Goal: Information Seeking & Learning: Compare options

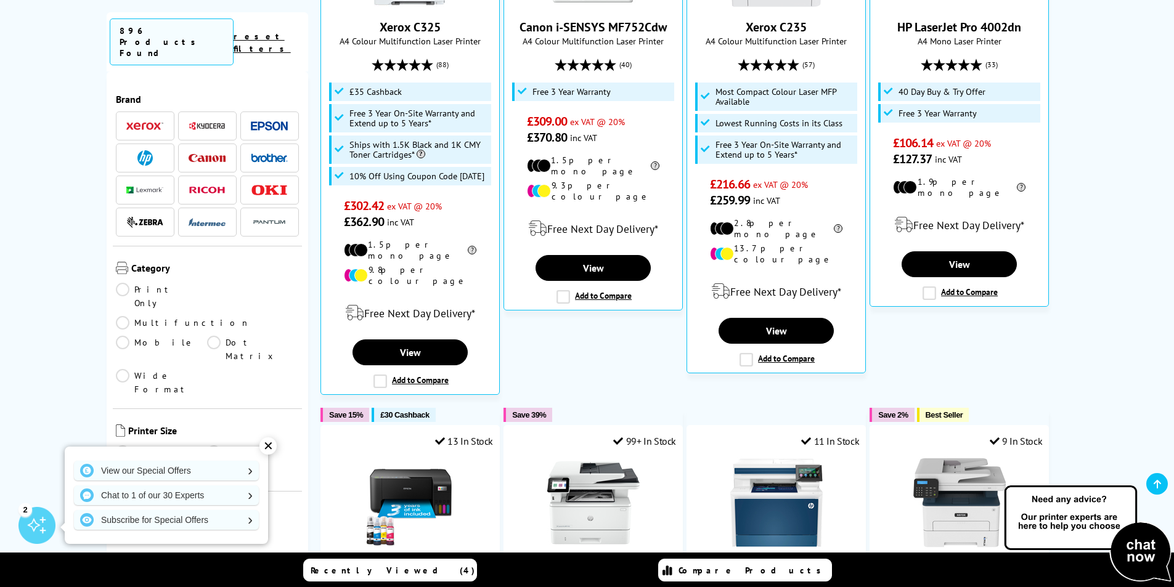
scroll to position [493, 0]
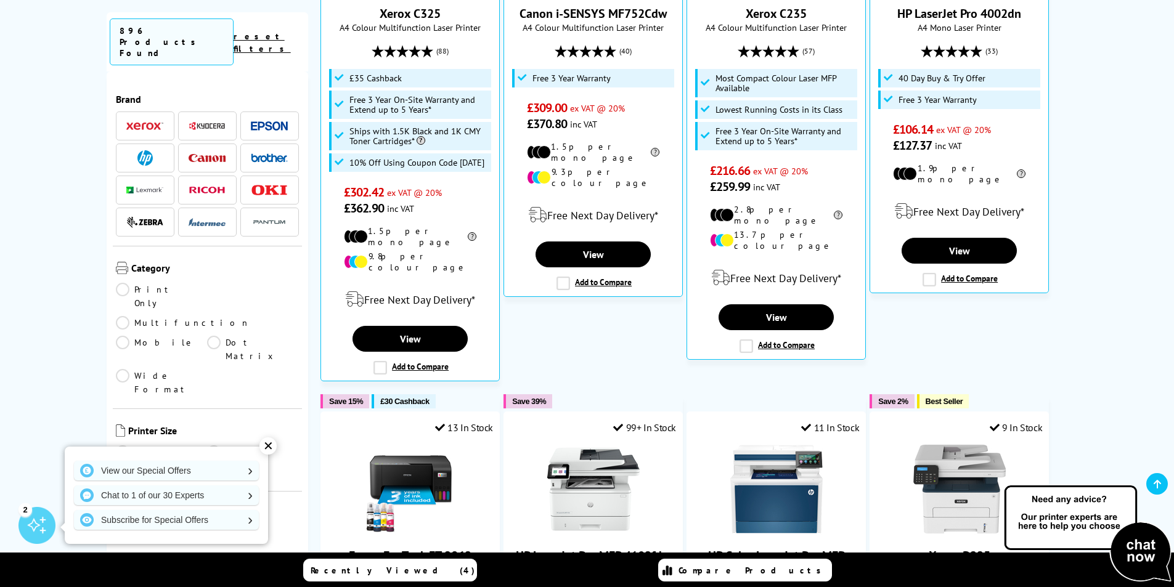
click at [123, 465] on link "A4" at bounding box center [162, 472] width 92 height 14
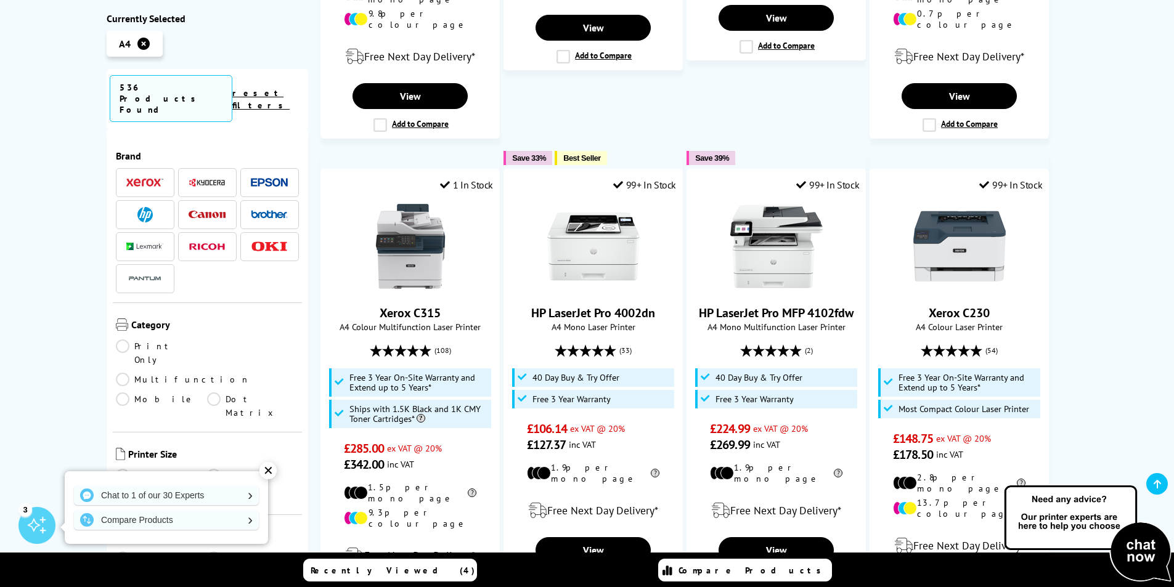
scroll to position [678, 0]
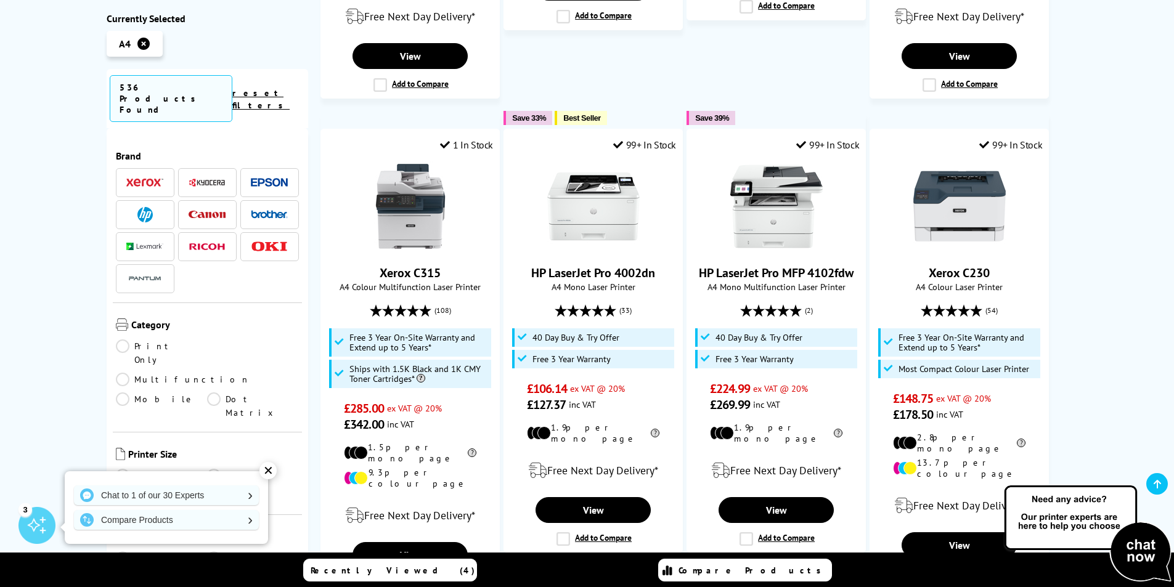
click at [266, 474] on div "✕" at bounding box center [267, 470] width 17 height 17
click at [126, 489] on link "A4" at bounding box center [162, 496] width 92 height 14
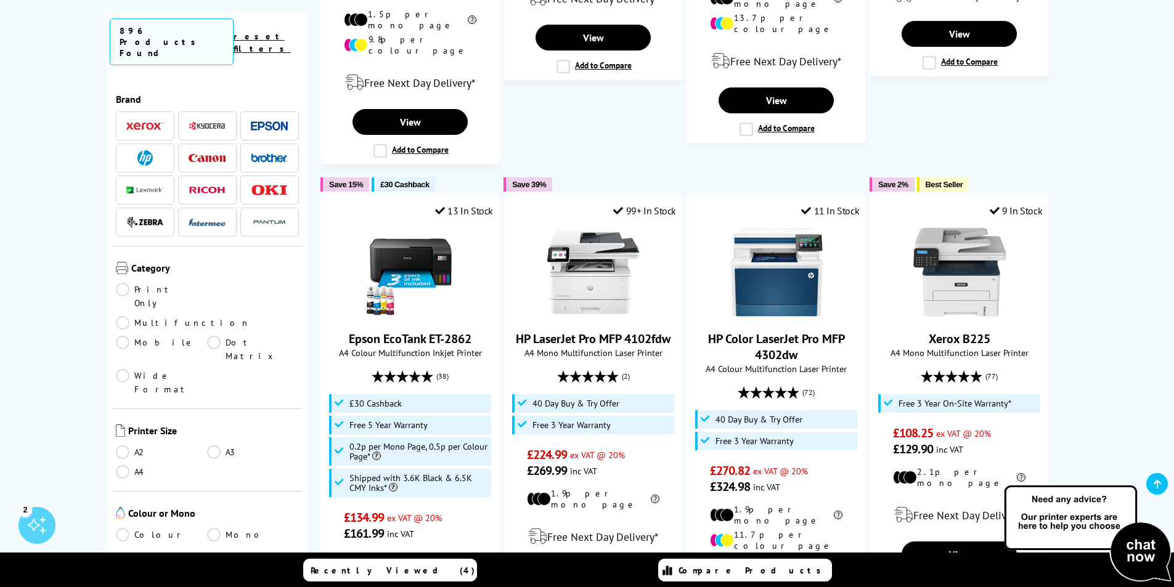
scroll to position [678, 0]
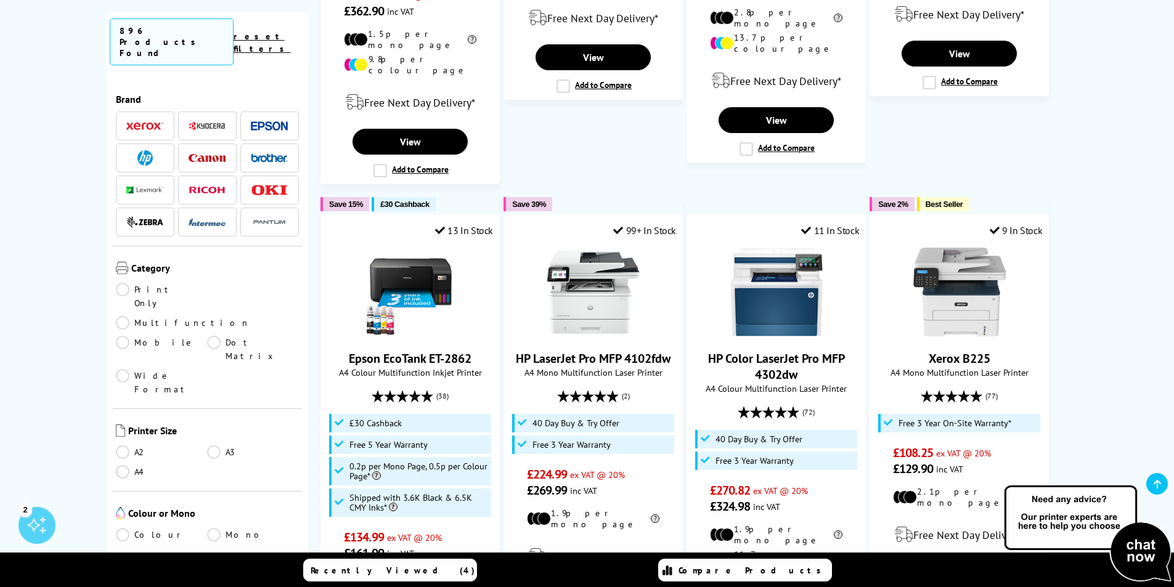
click at [216, 316] on link "Multifunction" at bounding box center [183, 323] width 134 height 14
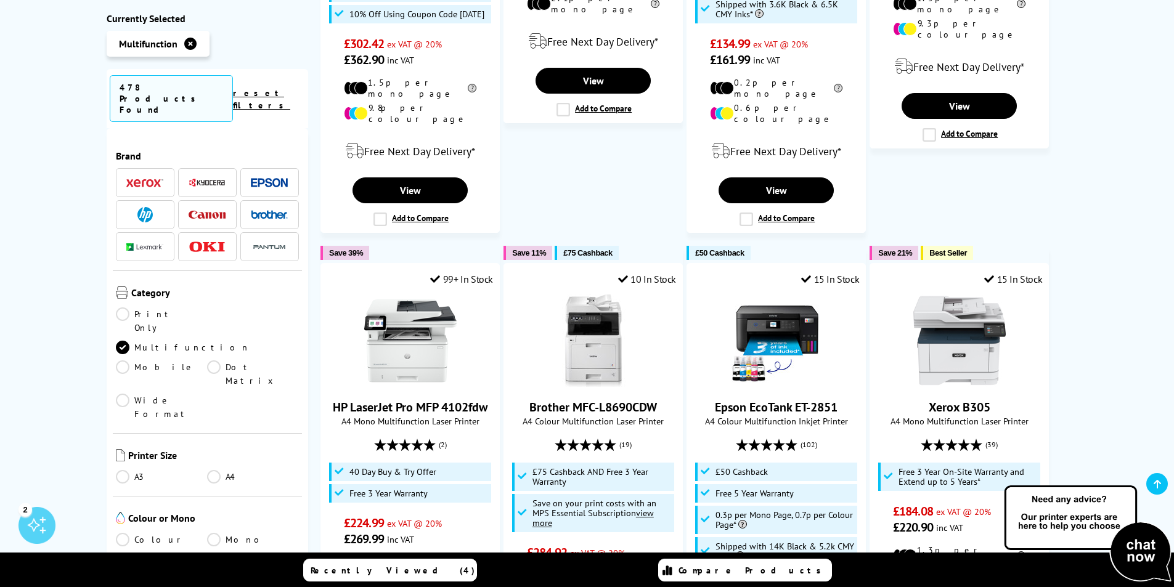
click at [132, 533] on link "Colour" at bounding box center [162, 540] width 92 height 14
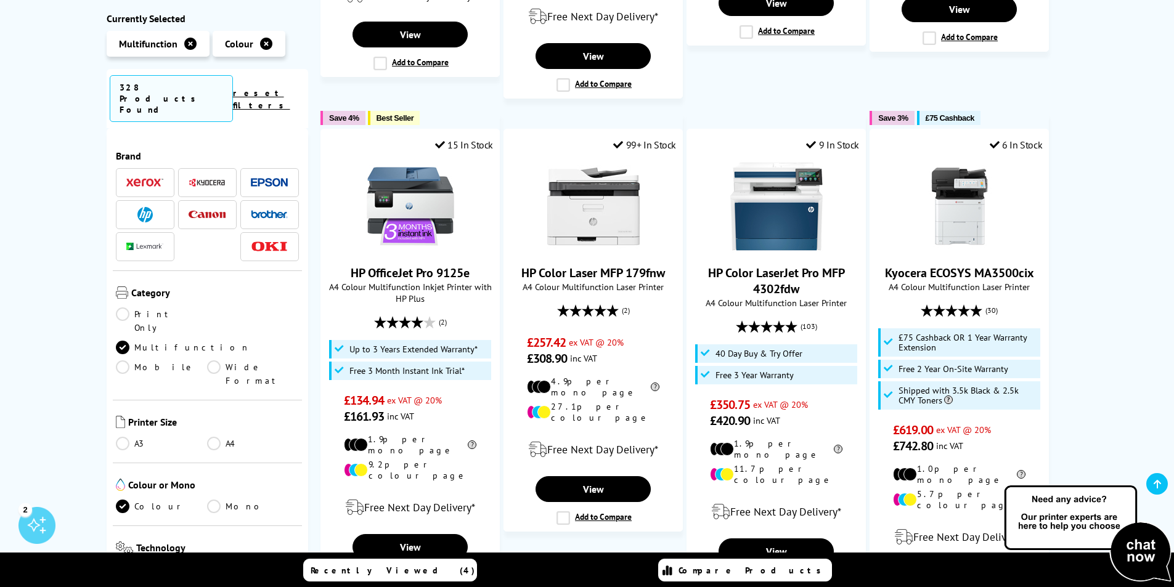
click at [128, 564] on link "Laser" at bounding box center [162, 571] width 92 height 14
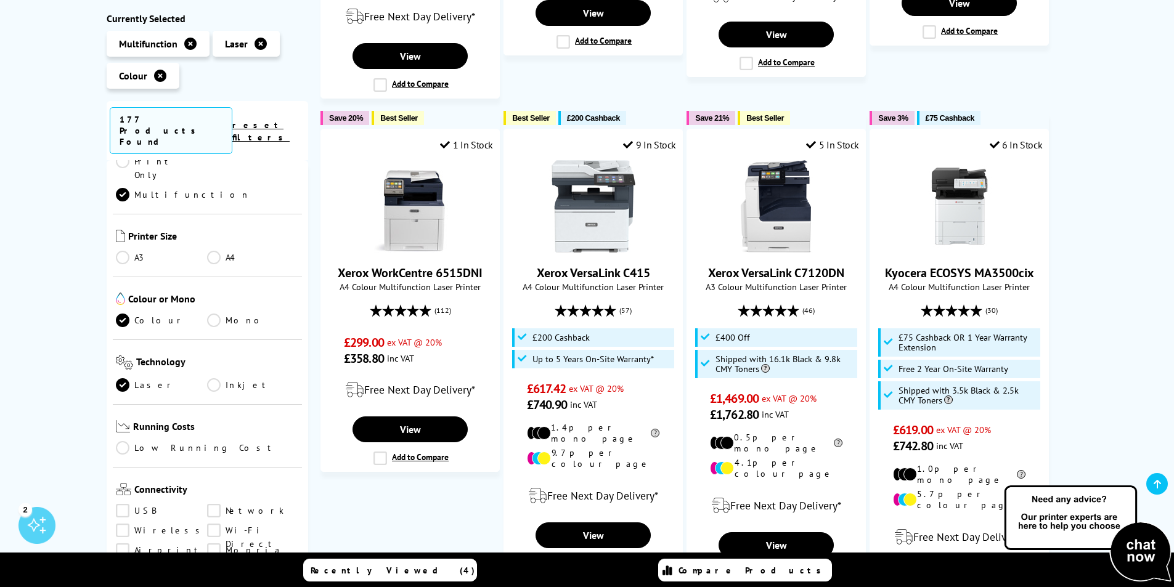
scroll to position [246, 0]
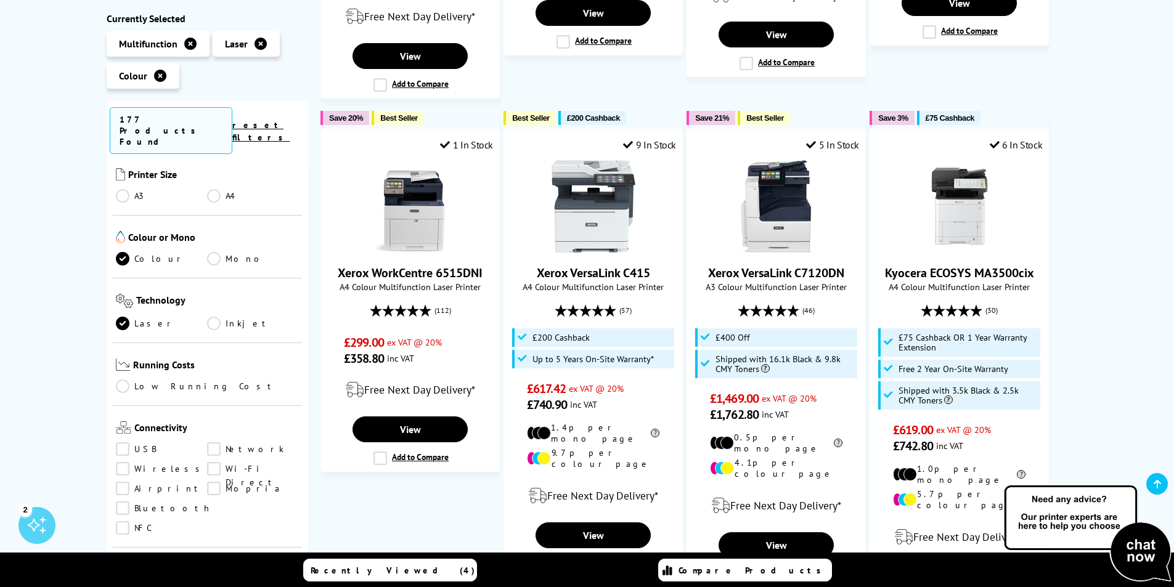
click at [129, 380] on link "Low Running Cost" at bounding box center [208, 387] width 184 height 14
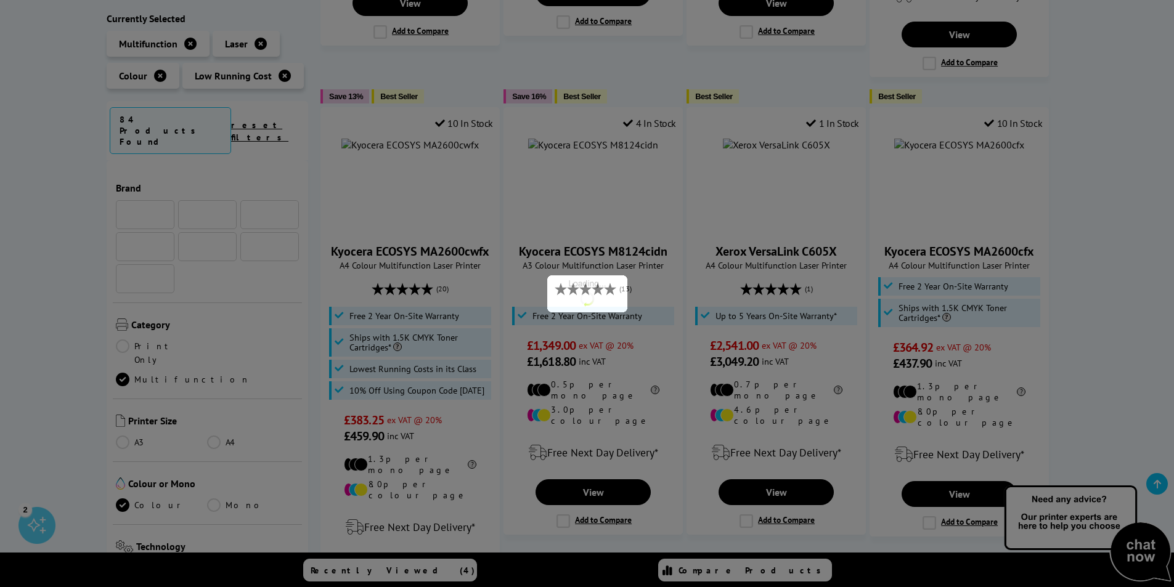
scroll to position [246, 0]
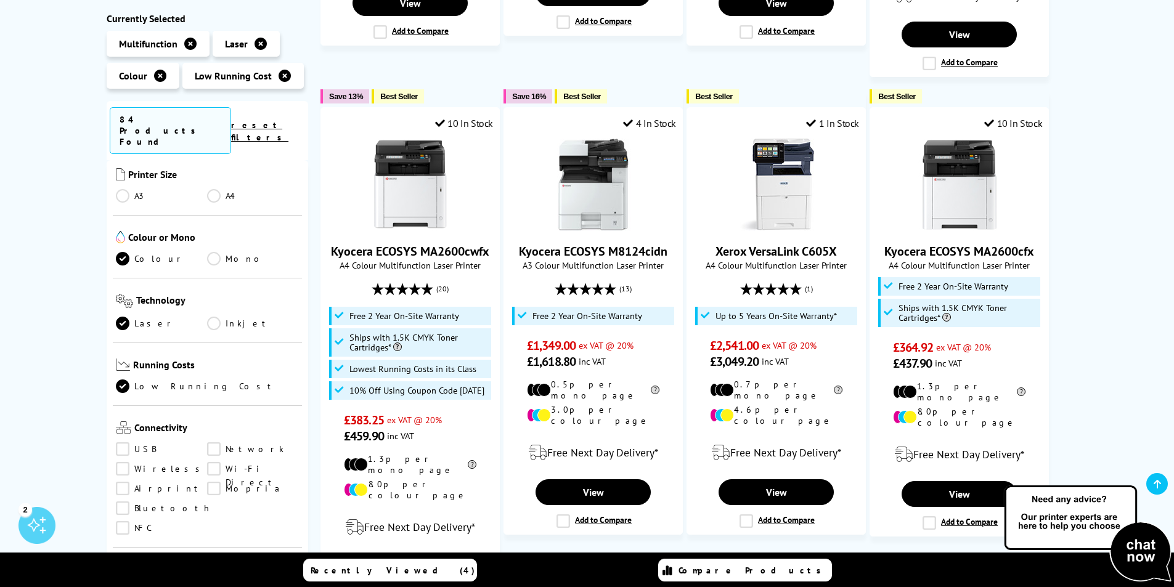
click at [124, 443] on link "USB" at bounding box center [162, 450] width 92 height 14
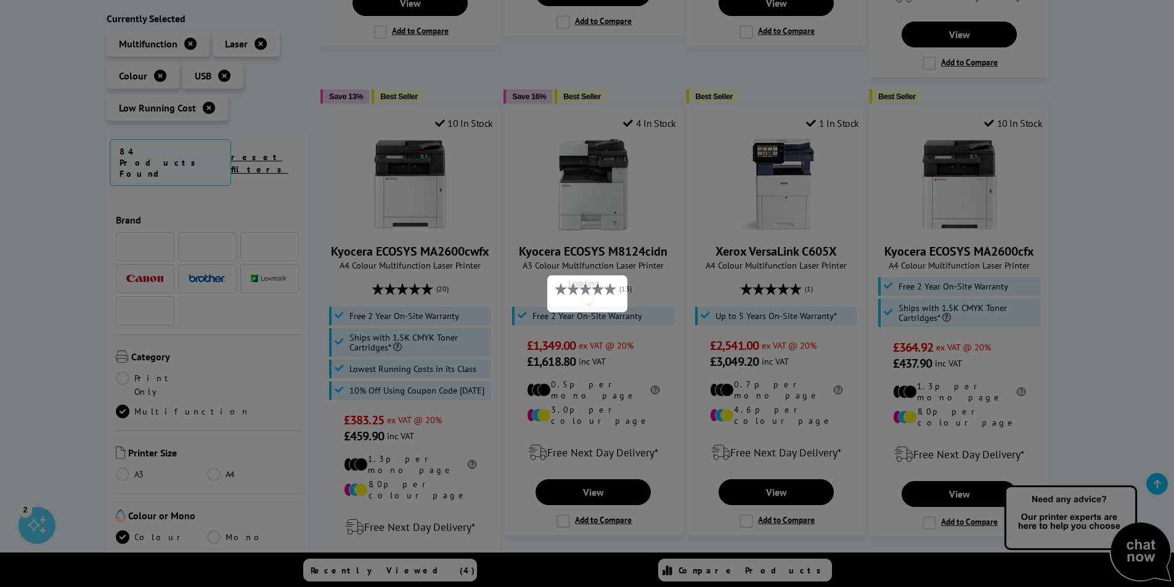
scroll to position [246, 0]
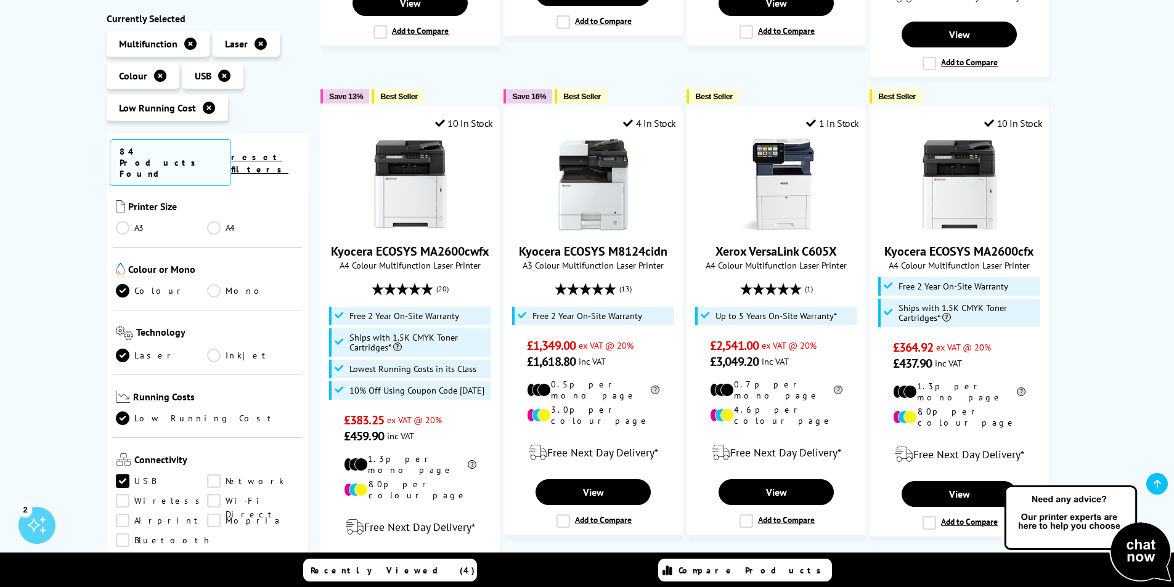
click at [215, 475] on link "Network" at bounding box center [253, 482] width 92 height 14
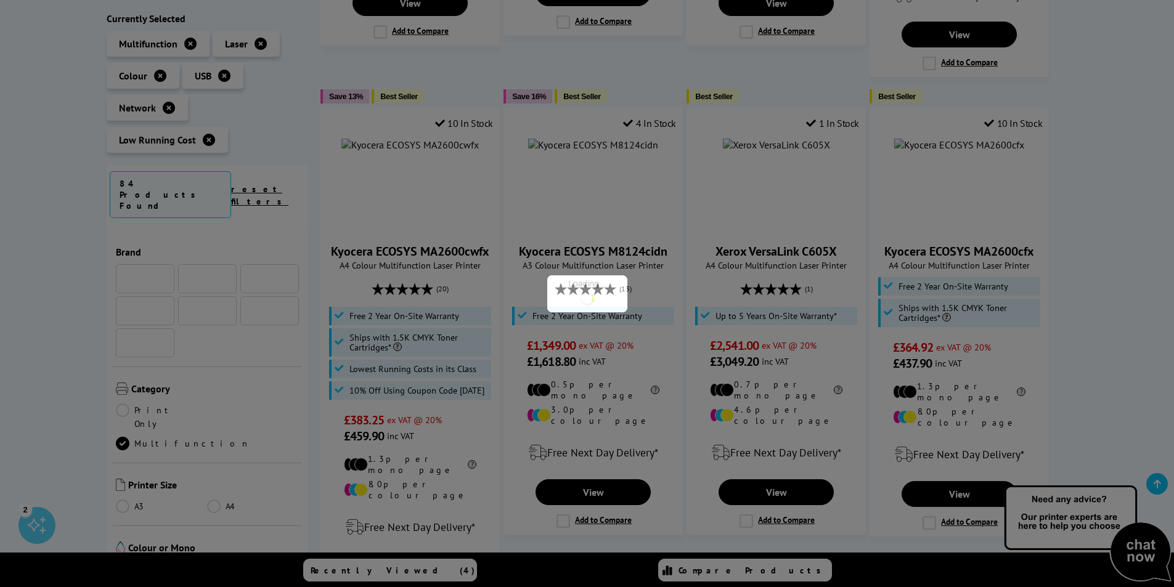
scroll to position [246, 0]
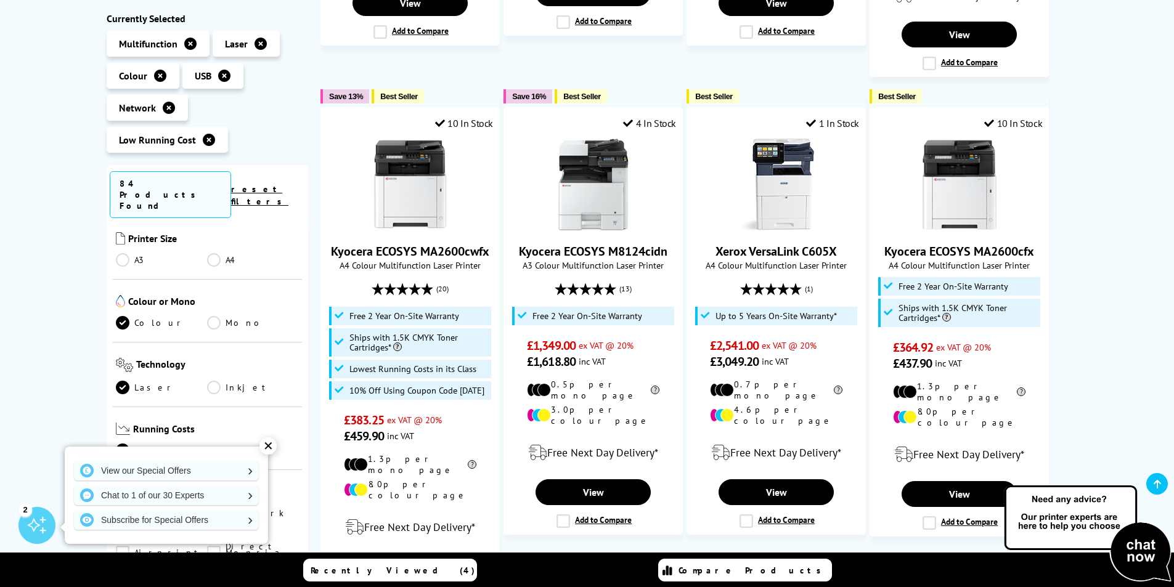
click at [99, 306] on div "Low Running Cost USB / Network Colour Multifunction Laser Printers Currently Se…" at bounding box center [587, 304] width 986 height 1629
click at [271, 445] on div "✕" at bounding box center [267, 445] width 17 height 17
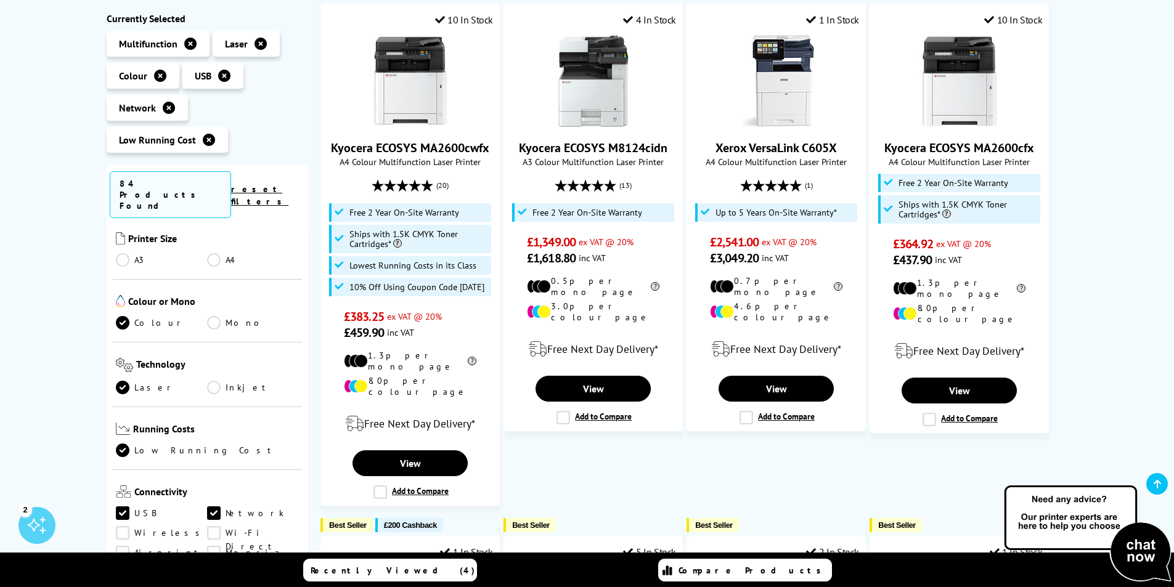
scroll to position [801, 0]
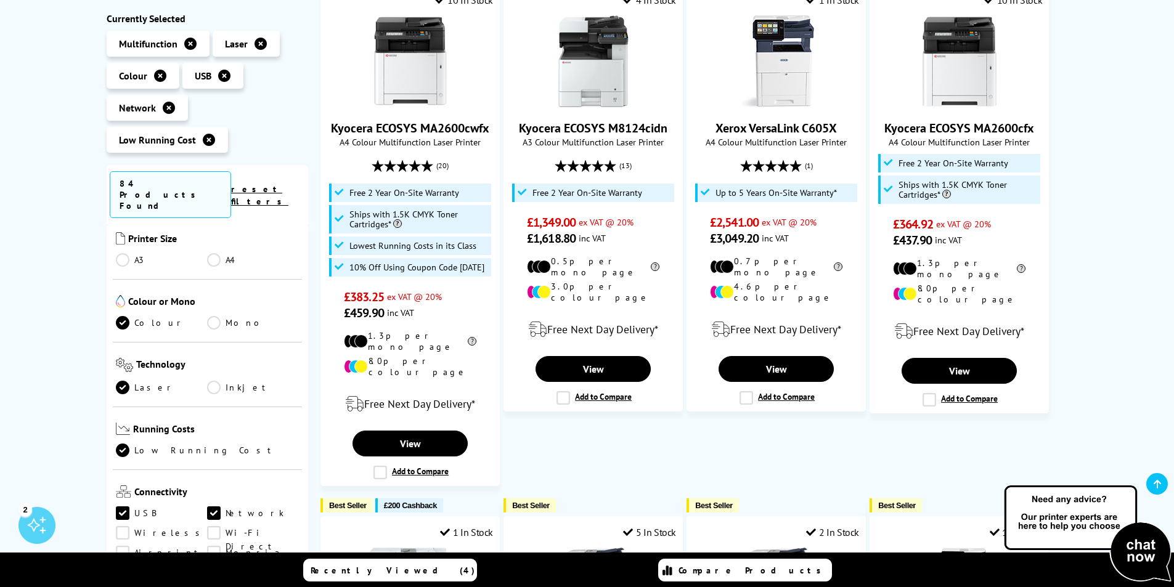
click at [213, 527] on link "Wi-Fi Direct" at bounding box center [253, 534] width 92 height 14
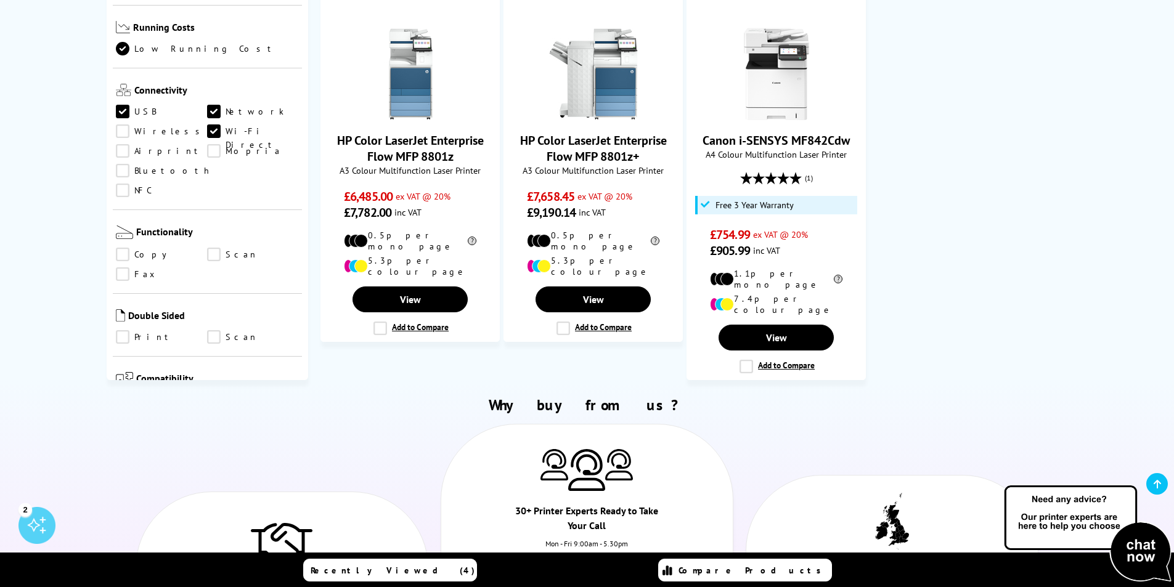
scroll to position [739, 0]
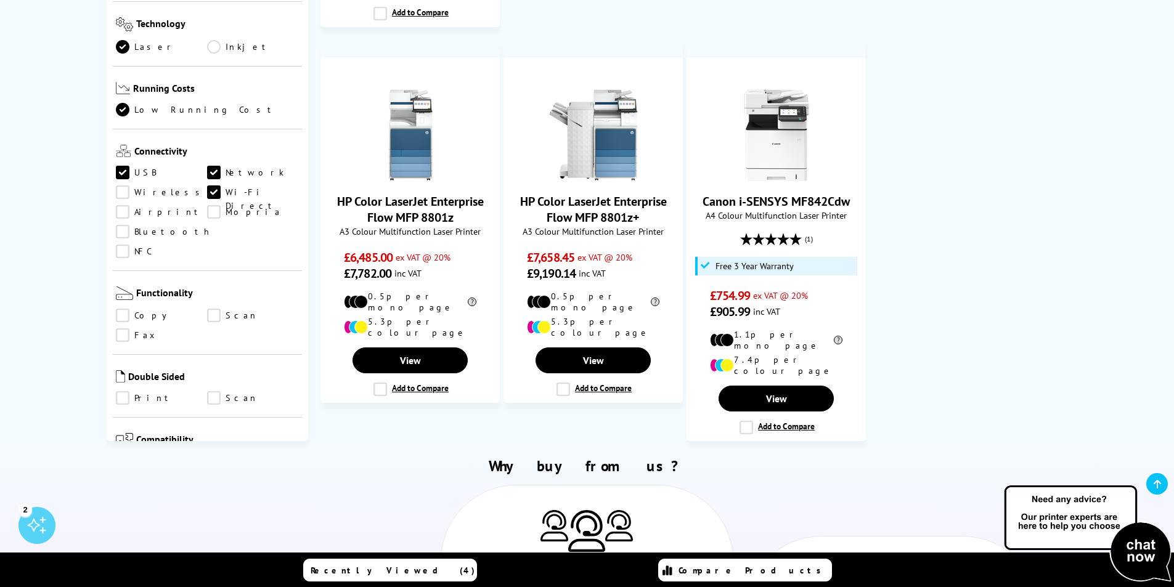
click at [122, 185] on link "Wireless" at bounding box center [162, 192] width 92 height 14
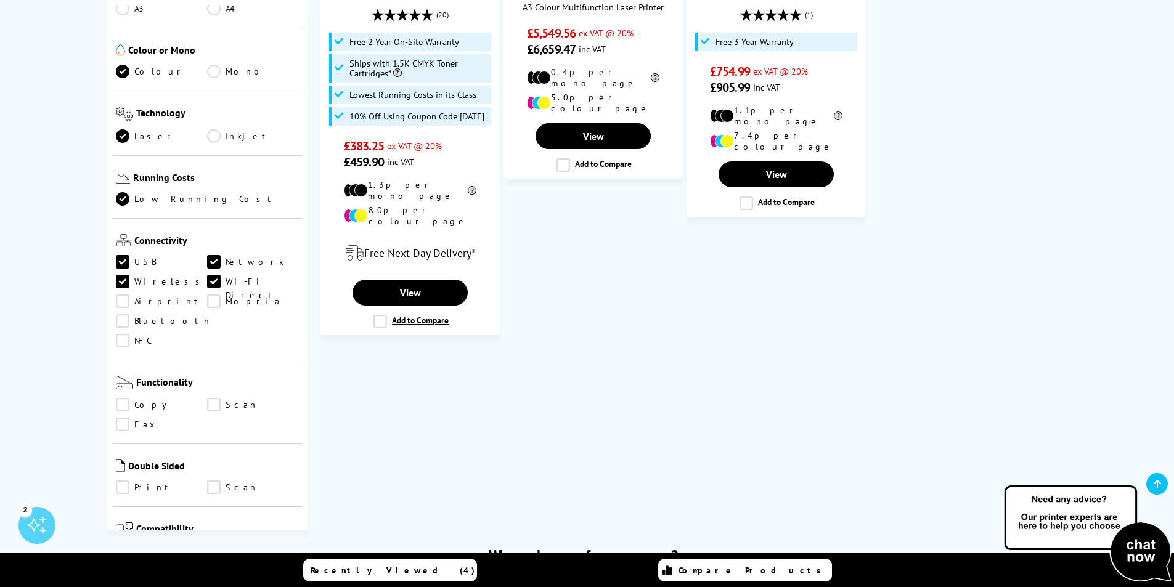
scroll to position [493, 0]
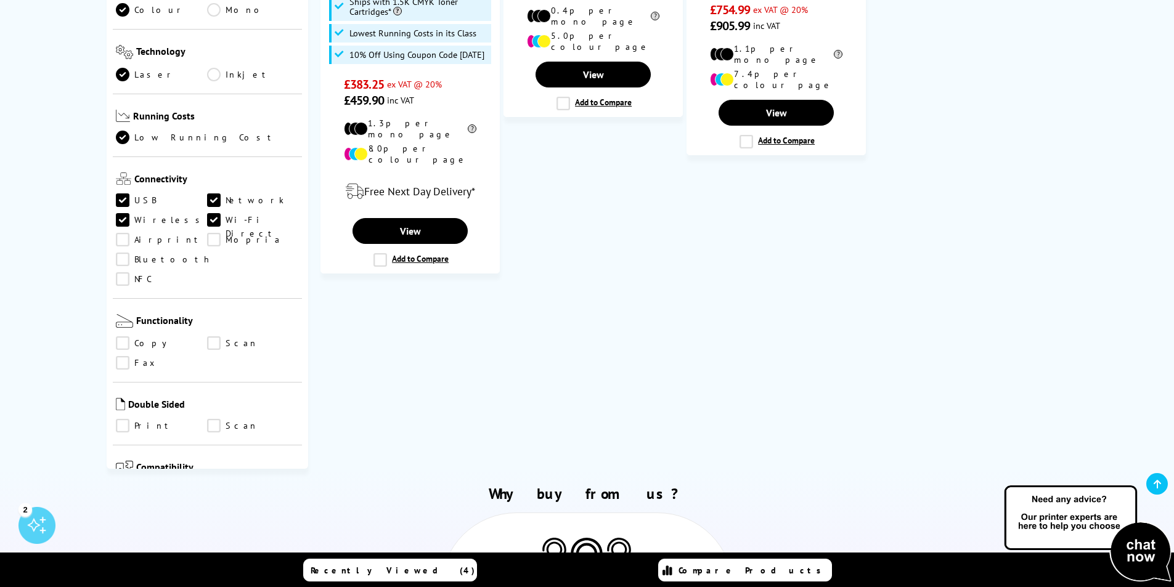
click at [120, 419] on link "Print" at bounding box center [162, 426] width 92 height 14
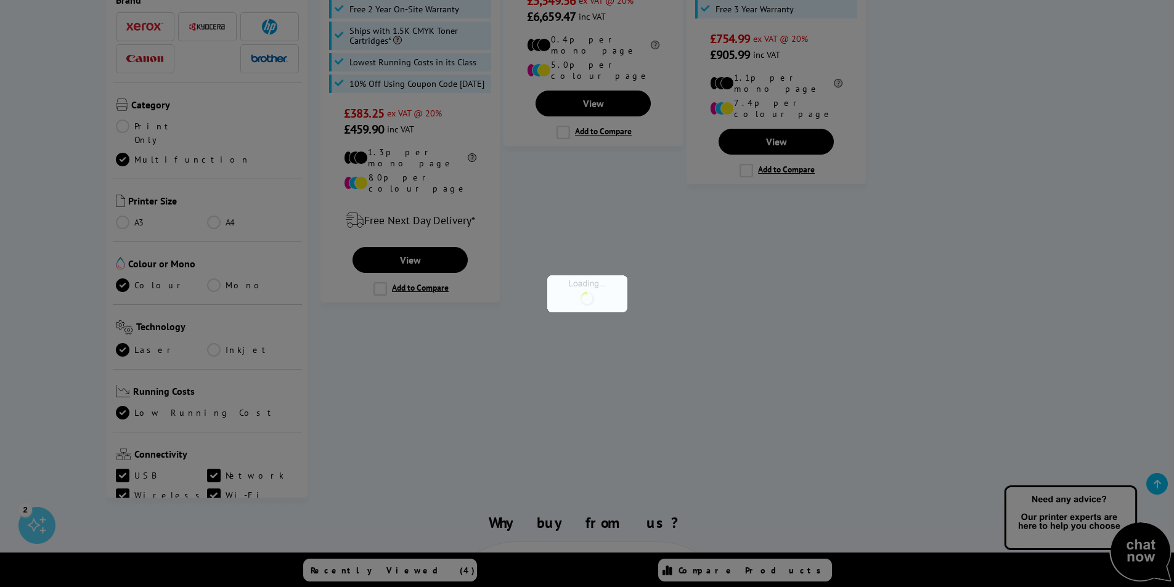
scroll to position [246, 0]
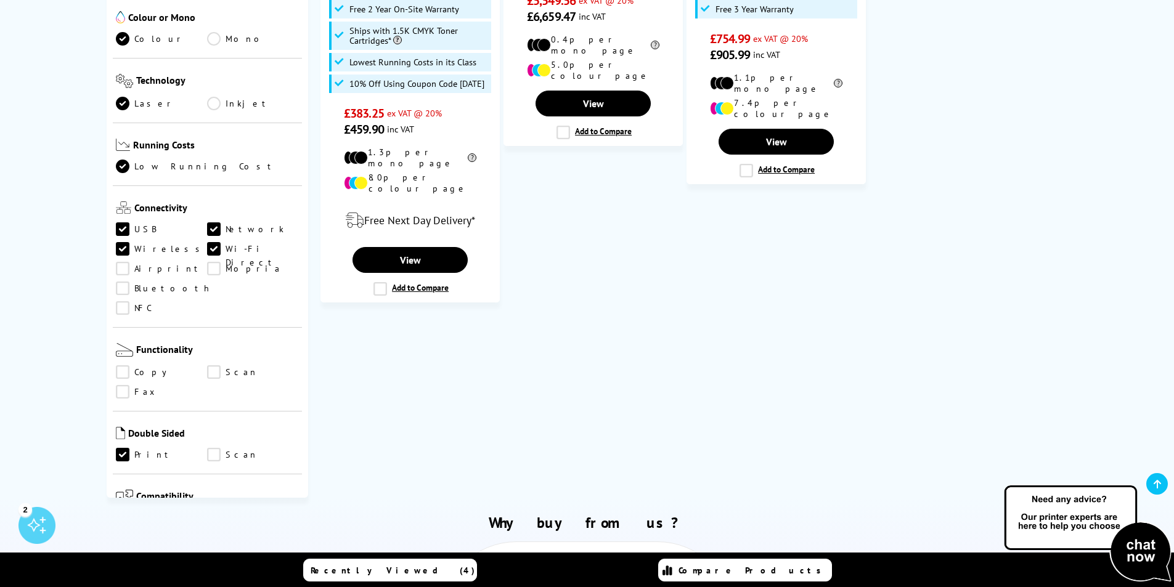
click at [215, 448] on link "Scan" at bounding box center [253, 455] width 92 height 14
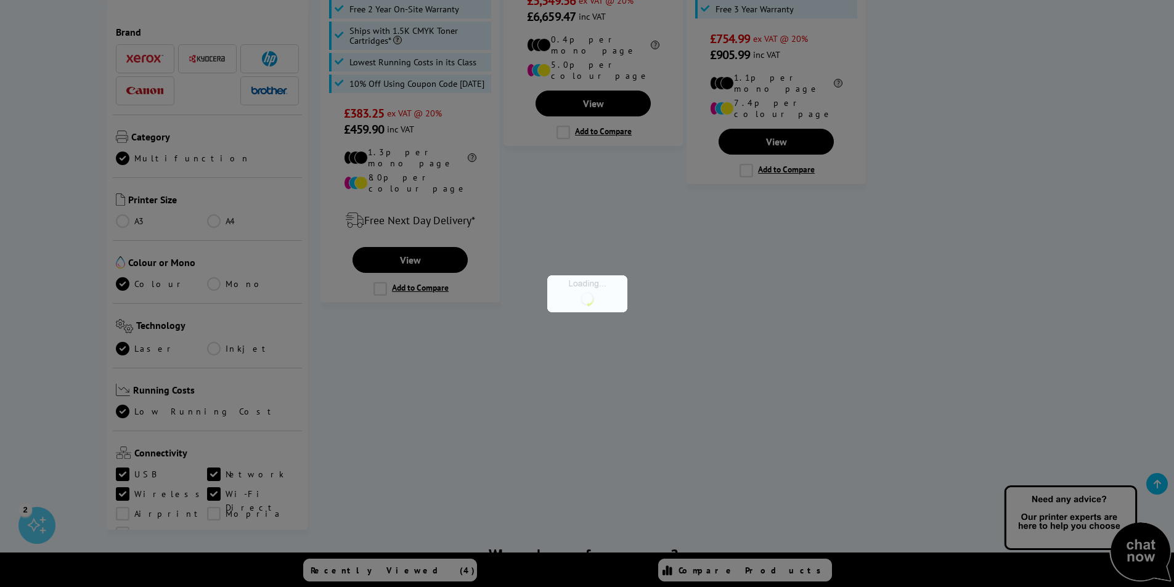
scroll to position [246, 0]
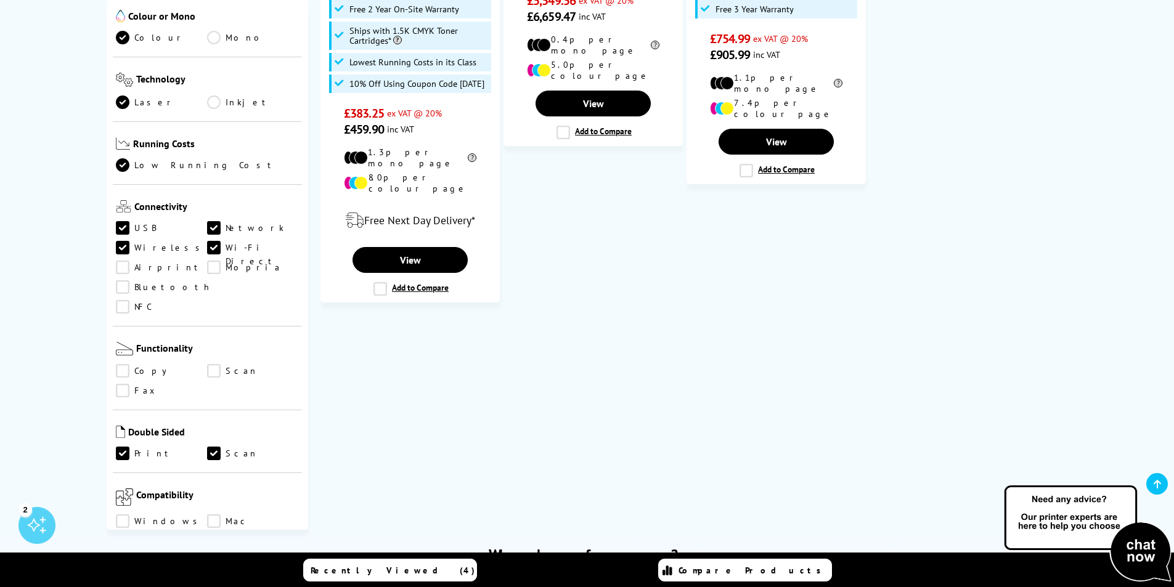
click at [120, 364] on link "Copy" at bounding box center [162, 371] width 92 height 14
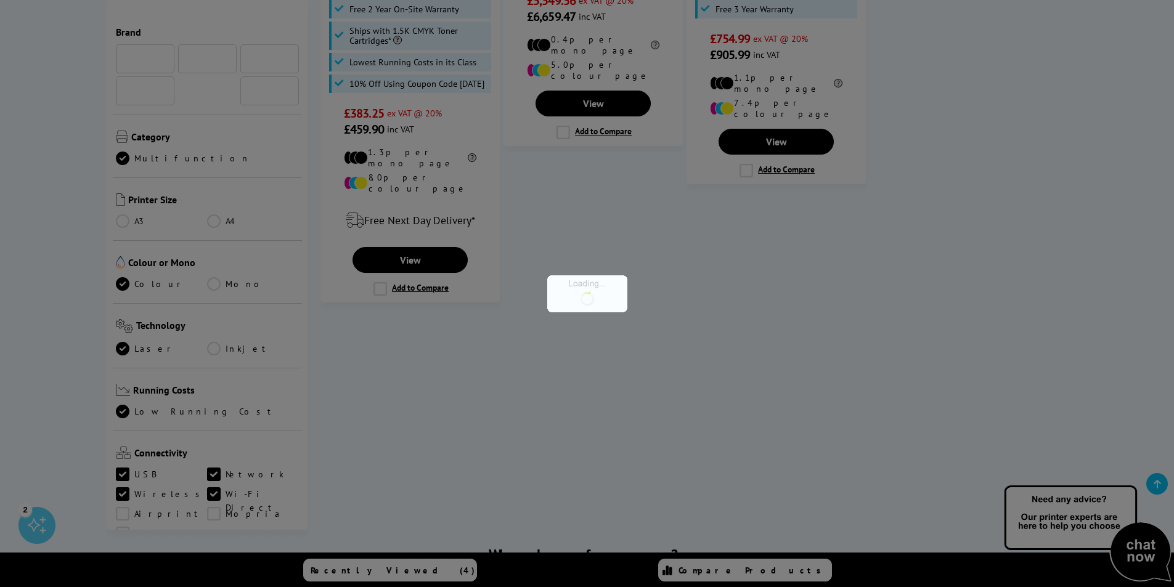
scroll to position [246, 0]
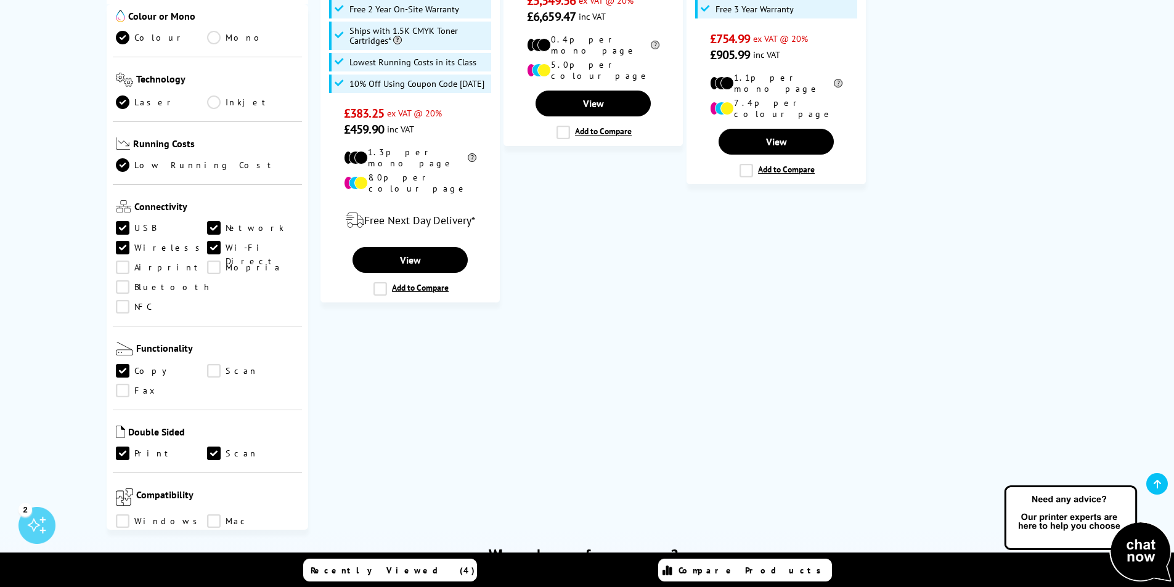
click at [214, 364] on link "Scan" at bounding box center [253, 371] width 92 height 14
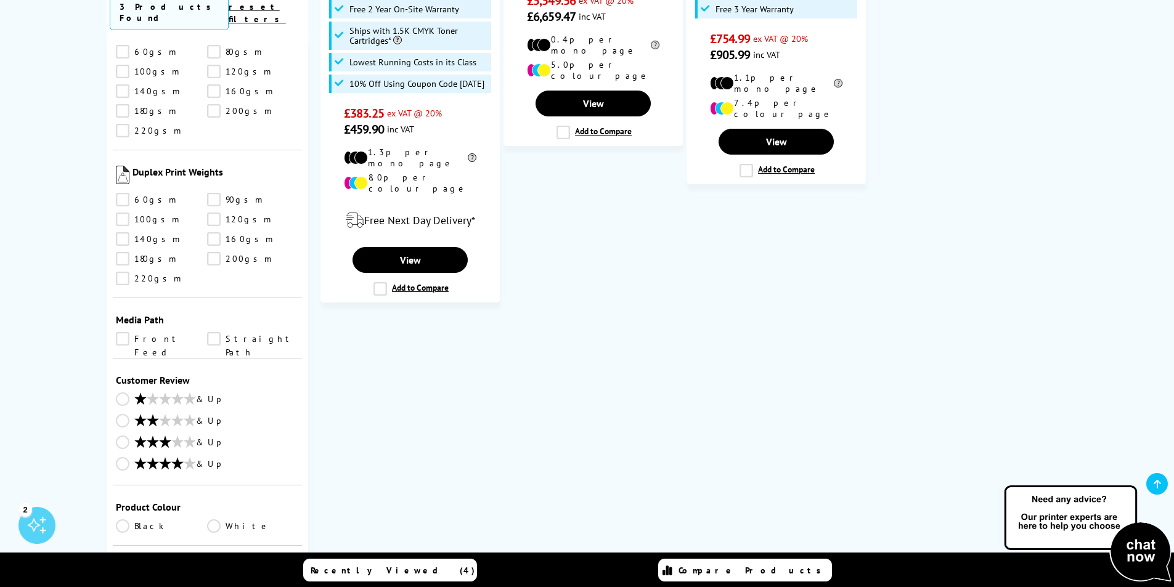
scroll to position [1479, 0]
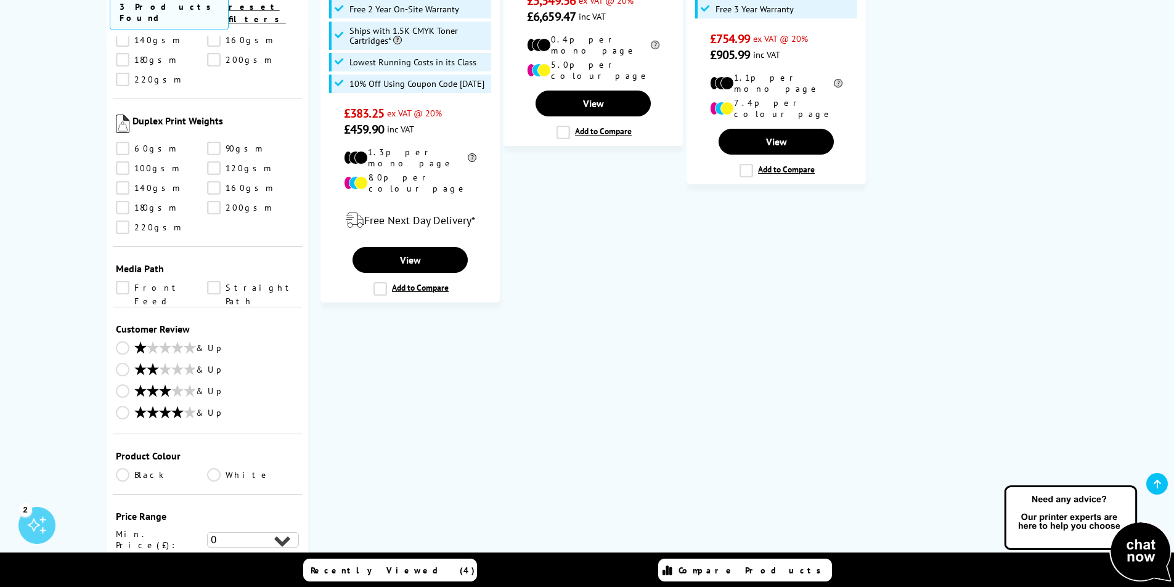
click at [125, 406] on link "& Up" at bounding box center [208, 413] width 184 height 15
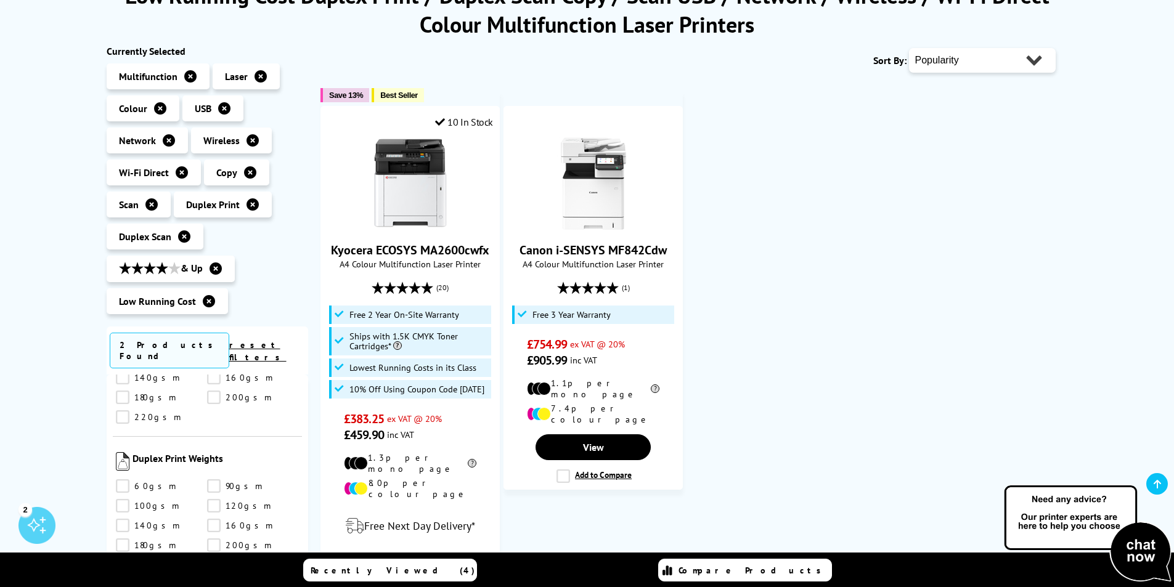
scroll to position [185, 0]
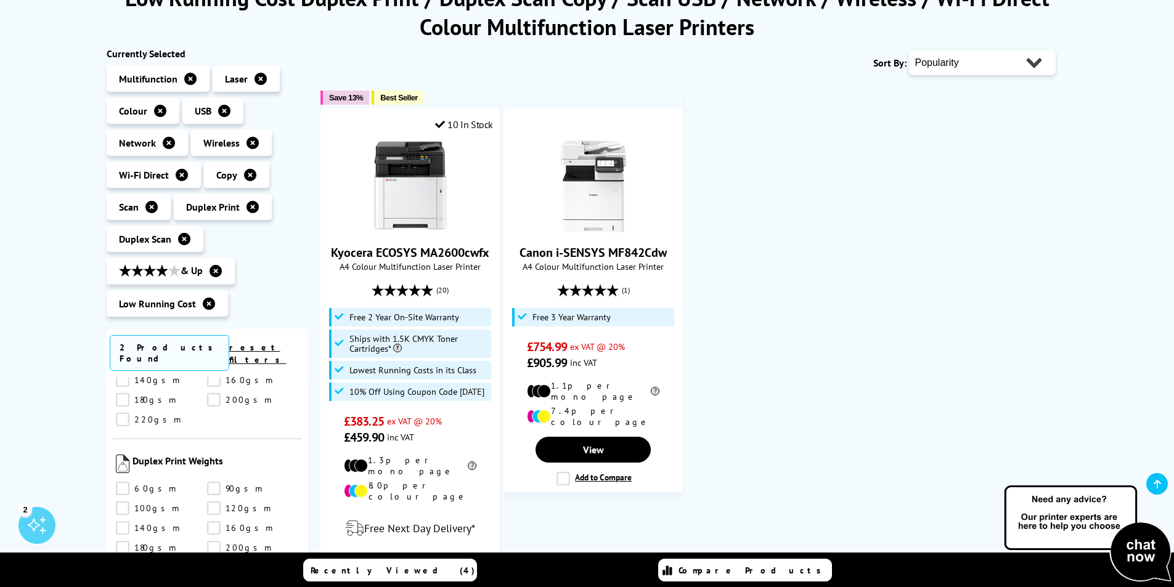
click at [184, 171] on icon at bounding box center [182, 175] width 12 height 12
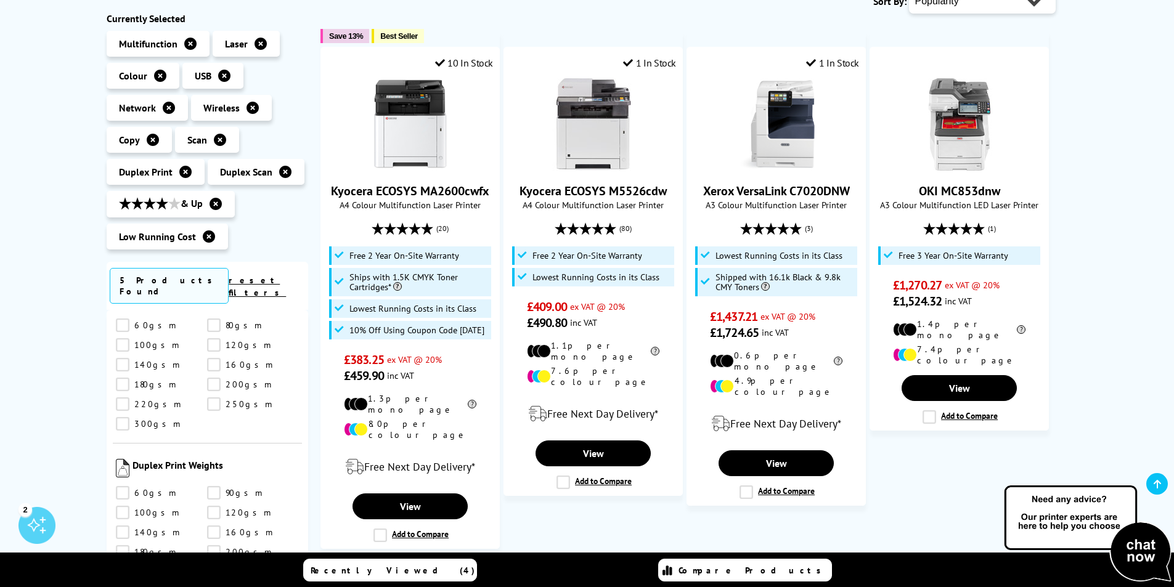
scroll to position [185, 0]
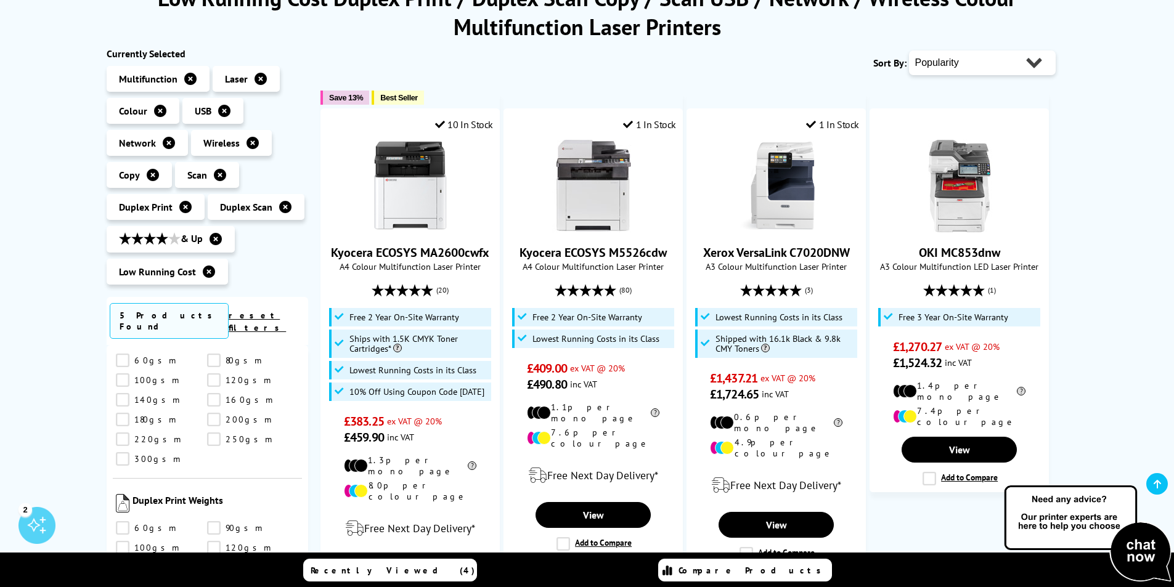
click at [203, 267] on icon at bounding box center [209, 272] width 12 height 12
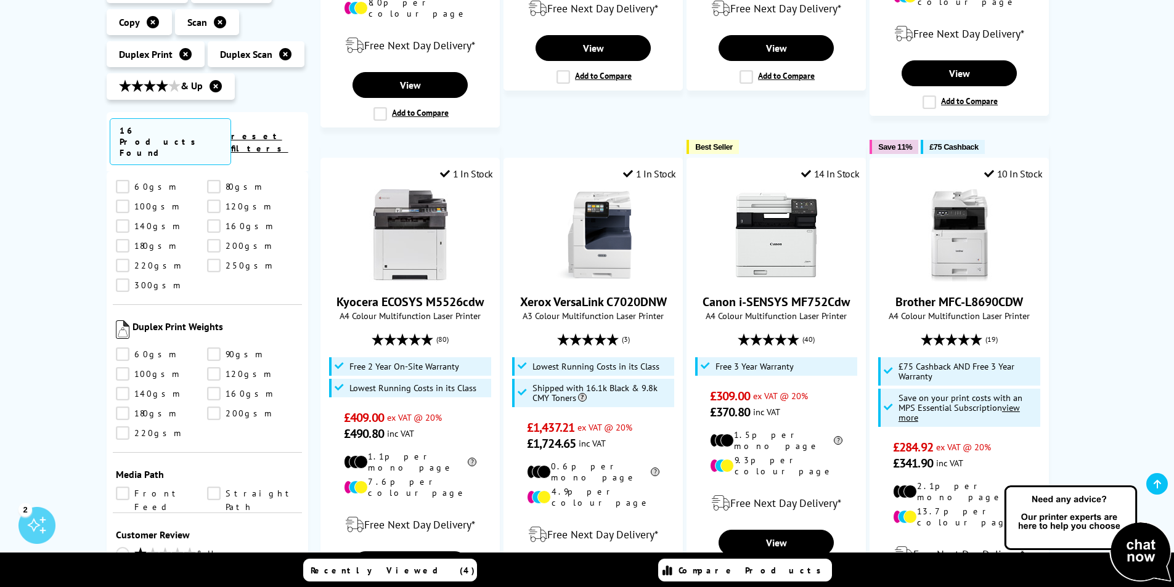
scroll to position [1356, 0]
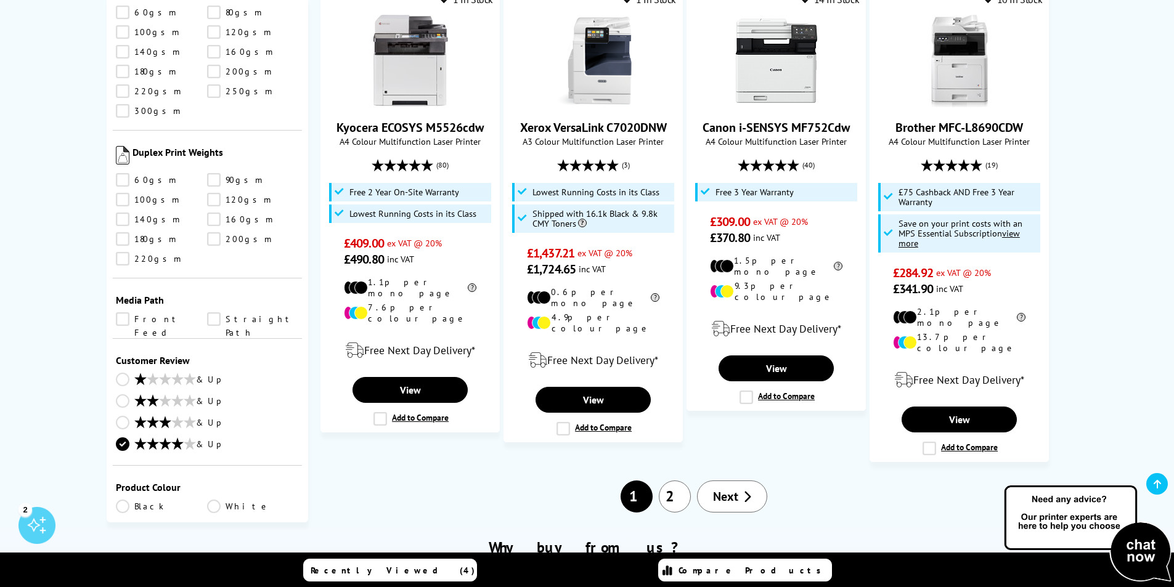
click at [738, 489] on span "Next" at bounding box center [725, 497] width 25 height 16
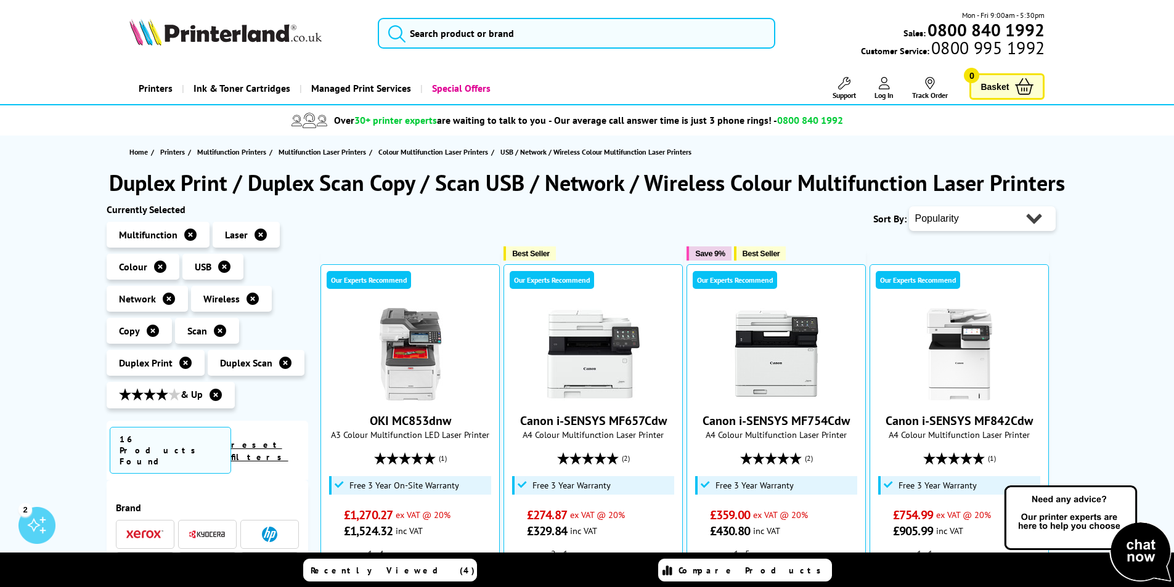
click at [1011, 206] on select "Popularity Rating Price - Low to High Price - High to Low Running Costs - Low t…" at bounding box center [982, 218] width 147 height 25
select select "Rating"
click at [909, 206] on select "Popularity Rating Price - Low to High Price - High to Low Running Costs - Low t…" at bounding box center [982, 218] width 147 height 25
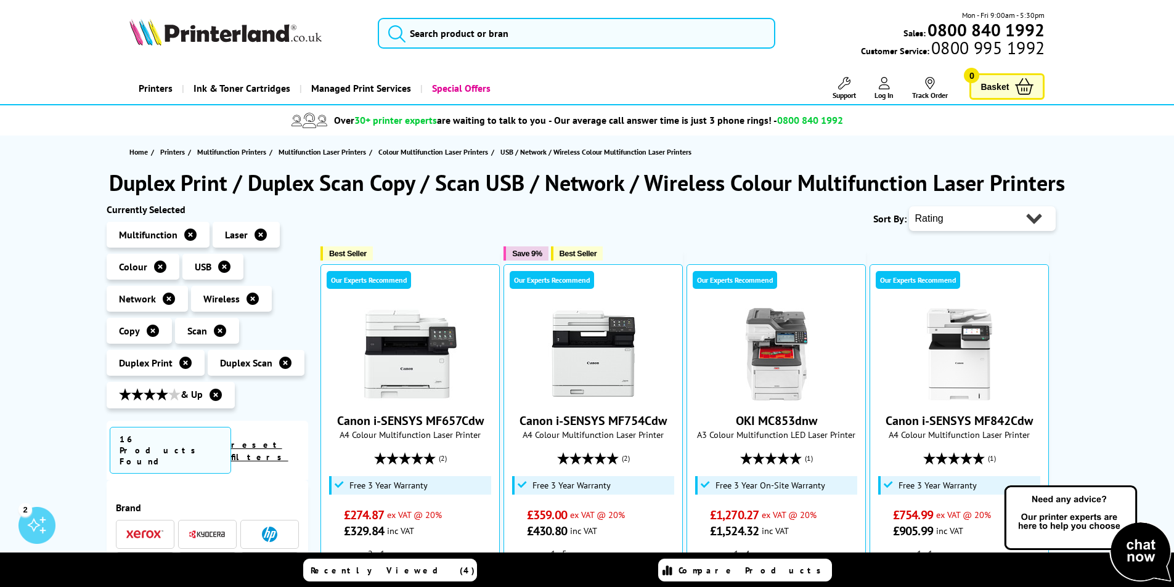
scroll to position [62, 0]
